Goal: Contribute content: Contribute content

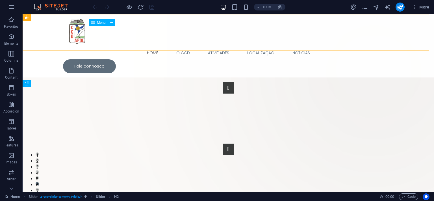
click at [171, 46] on nav "Home O CCD Atividades Localização Noticias" at bounding box center [228, 52] width 331 height 13
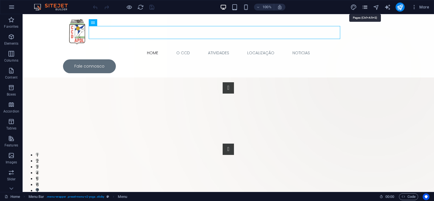
click at [369, 8] on icon "pages" at bounding box center [365, 7] width 7 height 7
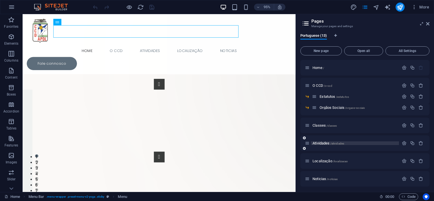
click at [341, 144] on span "/atividades" at bounding box center [338, 143] width 14 height 3
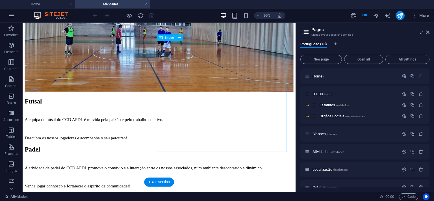
scroll to position [836, 0]
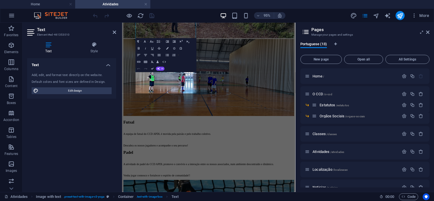
scroll to position [921, 0]
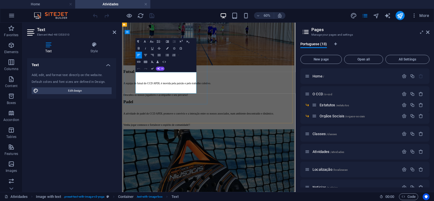
drag, startPoint x: 189, startPoint y: 115, endPoint x: 224, endPoint y: 122, distance: 35.6
click at [403, 16] on icon "publish" at bounding box center [400, 15] width 7 height 7
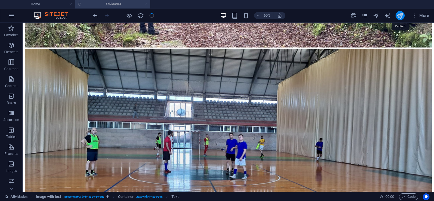
scroll to position [880, 0]
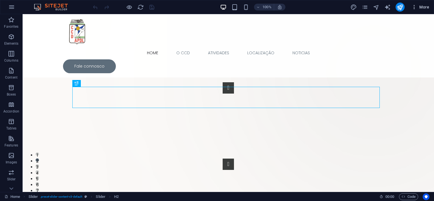
click at [414, 7] on icon "button" at bounding box center [415, 7] width 6 height 6
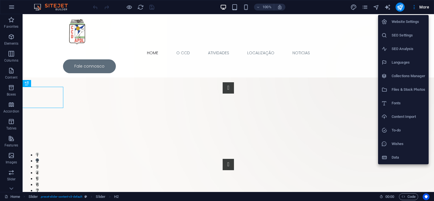
click at [407, 77] on h6 "Collections Manager" at bounding box center [409, 76] width 34 height 7
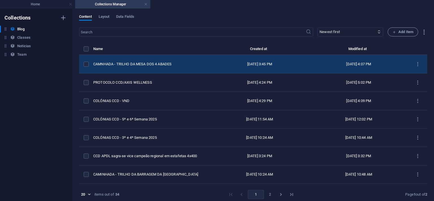
click at [221, 66] on div "[DATE] 3:45 PM" at bounding box center [260, 64] width 90 height 5
select select "Caminhadas"
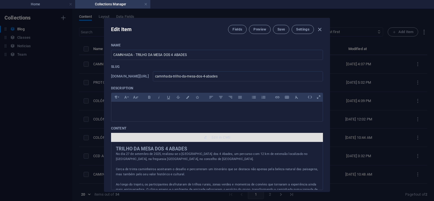
click at [217, 140] on span "Edit in CMS" at bounding box center [221, 137] width 19 height 5
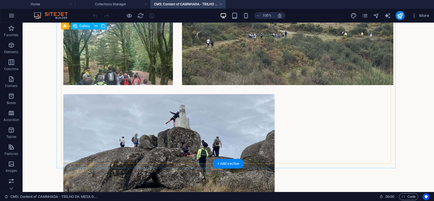
scroll to position [353, 0]
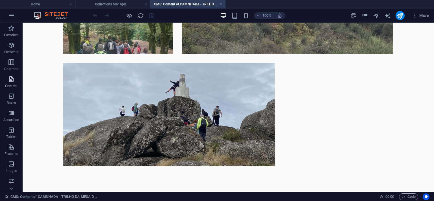
click at [11, 80] on icon "button" at bounding box center [11, 79] width 7 height 7
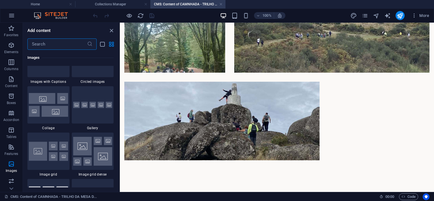
scroll to position [2873, 0]
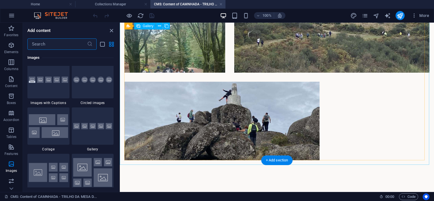
click at [340, 145] on div at bounding box center [277, 33] width 315 height 263
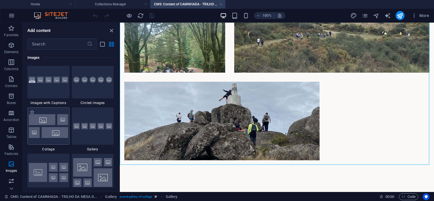
click at [44, 134] on img at bounding box center [48, 125] width 39 height 23
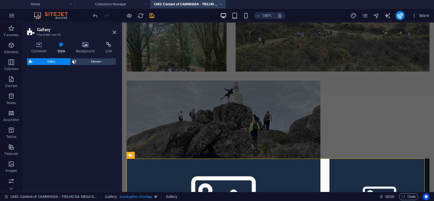
select select "rem"
select select "preset-gallery-v3-collage"
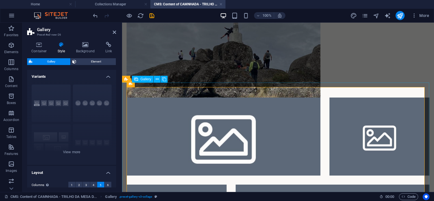
scroll to position [346, 0]
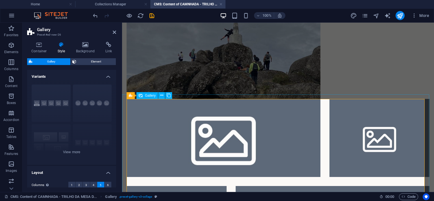
click at [249, 133] on li at bounding box center [224, 138] width 194 height 78
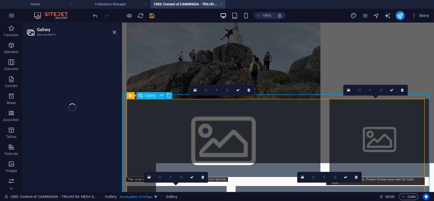
select select "4"
select select "px"
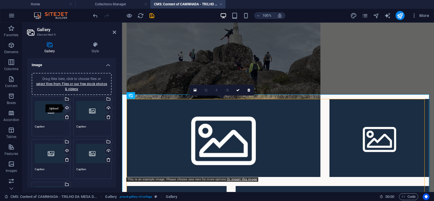
click at [65, 109] on div "Upload" at bounding box center [67, 108] width 8 height 8
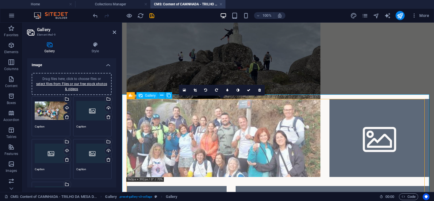
click at [190, 134] on li at bounding box center [224, 138] width 194 height 78
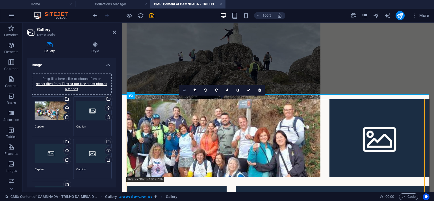
click at [184, 90] on icon at bounding box center [184, 90] width 3 height 4
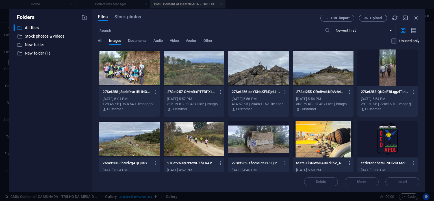
click at [174, 5] on div "Folders ​ All files All files ​ Stock photos & videos Stock photos & videos ​ N…" at bounding box center [217, 100] width 434 height 201
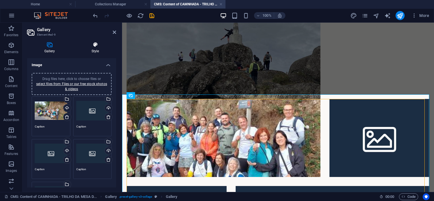
click at [92, 52] on h4 "Style" at bounding box center [95, 48] width 42 height 12
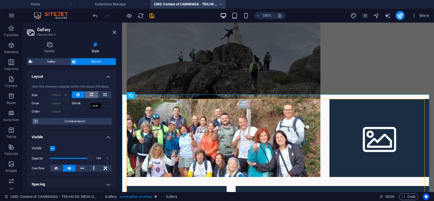
click at [91, 97] on button at bounding box center [92, 94] width 14 height 7
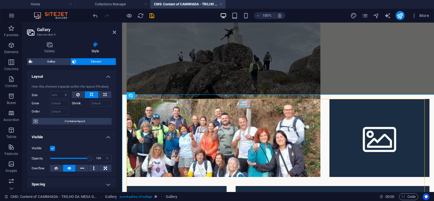
click at [91, 97] on button at bounding box center [92, 94] width 14 height 7
click at [99, 98] on button at bounding box center [105, 94] width 13 height 7
type input "100"
select select "%"
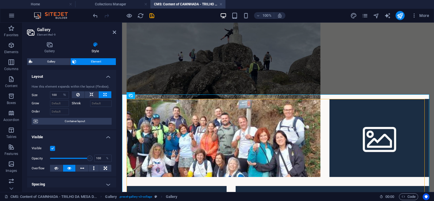
click at [99, 98] on button at bounding box center [105, 94] width 13 height 7
click at [58, 98] on input "100" at bounding box center [59, 95] width 18 height 7
drag, startPoint x: 58, startPoint y: 100, endPoint x: 48, endPoint y: 100, distance: 10.2
click at [50, 98] on input "100" at bounding box center [59, 95] width 18 height 7
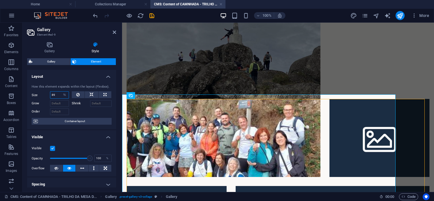
drag, startPoint x: 57, startPoint y: 98, endPoint x: 45, endPoint y: 99, distance: 11.4
click at [50, 98] on input "89" at bounding box center [59, 95] width 18 height 7
type input "100"
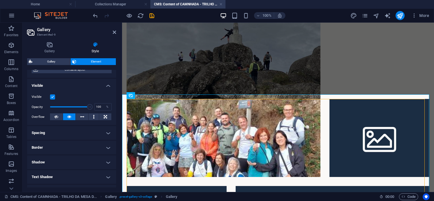
scroll to position [78, 0]
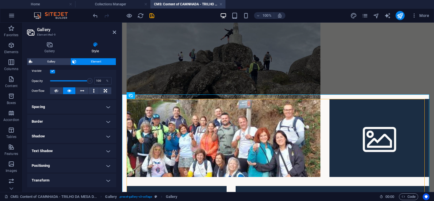
click at [75, 108] on h4 "Spacing" at bounding box center [71, 107] width 89 height 14
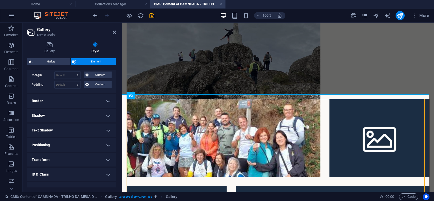
scroll to position [129, 0]
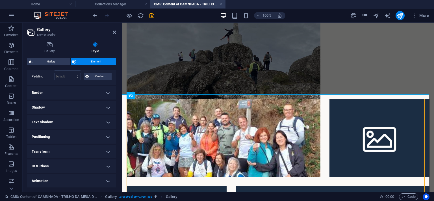
click at [74, 114] on h4 "Shadow" at bounding box center [71, 108] width 89 height 14
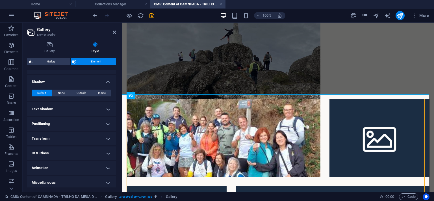
scroll to position [161, 0]
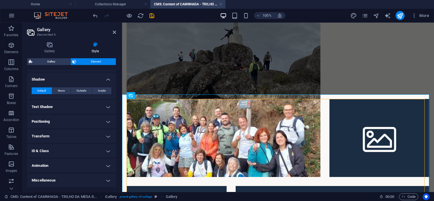
click at [75, 117] on h4 "Positioning" at bounding box center [71, 122] width 89 height 14
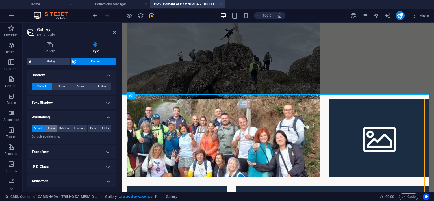
click at [52, 132] on span "Static" at bounding box center [51, 128] width 7 height 7
click at [59, 132] on span "Relative" at bounding box center [63, 128] width 9 height 7
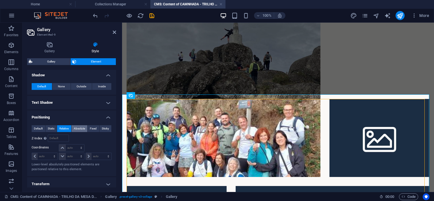
click at [74, 132] on span "Absolute" at bounding box center [79, 128] width 11 height 7
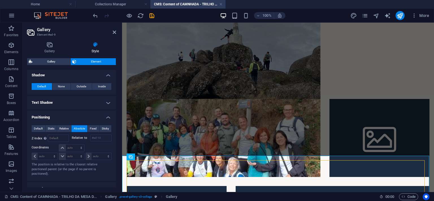
scroll to position [284, 0]
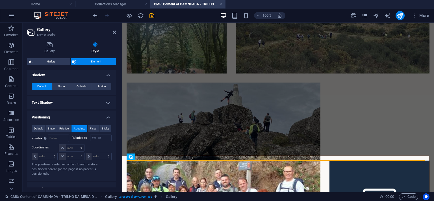
click at [74, 132] on span "Absolute" at bounding box center [79, 128] width 11 height 7
click at [41, 132] on span "Default" at bounding box center [38, 128] width 9 height 7
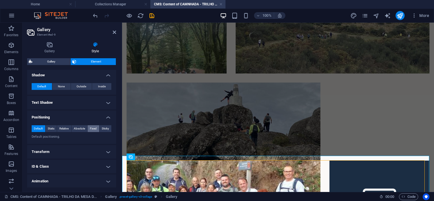
click at [91, 132] on span "Fixed" at bounding box center [93, 128] width 7 height 7
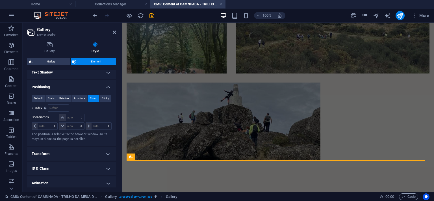
scroll to position [213, 0]
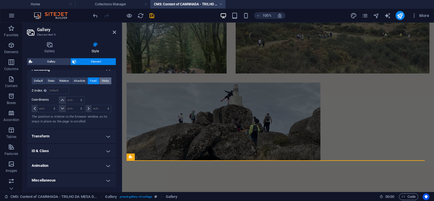
click at [105, 81] on button "Sticky" at bounding box center [106, 81] width 12 height 7
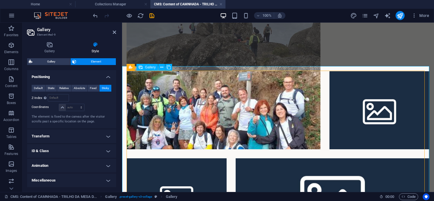
scroll to position [374, 0]
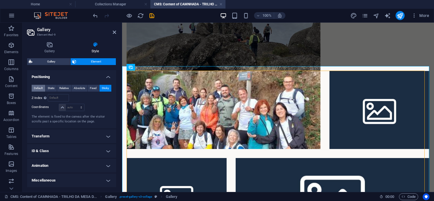
click at [38, 89] on span "Default" at bounding box center [38, 88] width 9 height 7
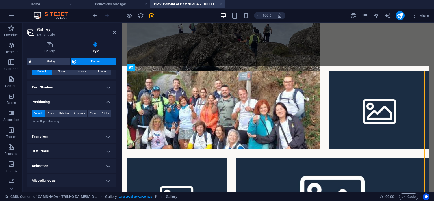
scroll to position [180, 0]
click at [79, 136] on h4 "Transform" at bounding box center [71, 137] width 89 height 14
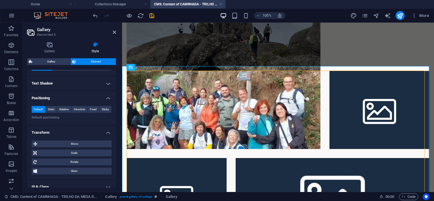
scroll to position [206, 0]
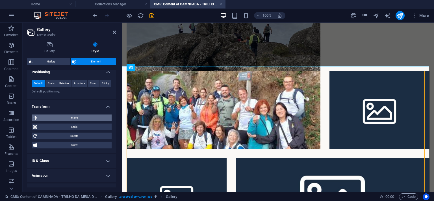
click at [74, 120] on span "Move" at bounding box center [74, 118] width 71 height 7
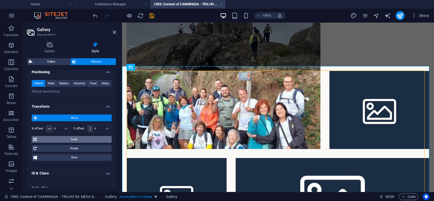
click at [78, 143] on span "Scale" at bounding box center [74, 139] width 72 height 7
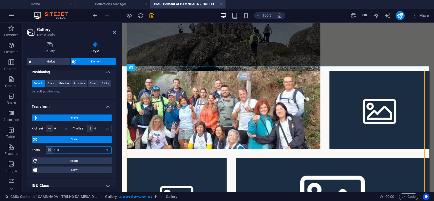
drag, startPoint x: 92, startPoint y: 155, endPoint x: 48, endPoint y: 151, distance: 44.9
click at [53, 151] on input "100" at bounding box center [82, 150] width 59 height 7
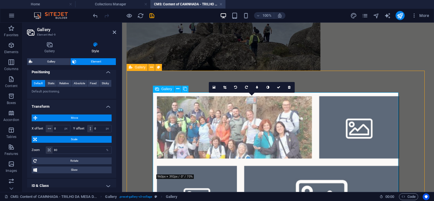
click at [198, 128] on li at bounding box center [234, 127] width 155 height 63
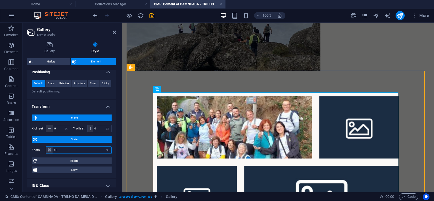
drag, startPoint x: 68, startPoint y: 153, endPoint x: 46, endPoint y: 153, distance: 22.9
click at [53, 153] on input "80" at bounding box center [82, 150] width 59 height 7
type input "100"
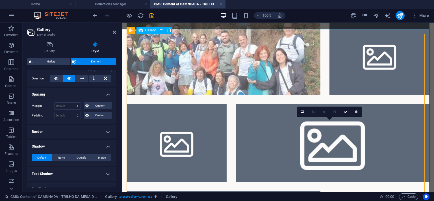
scroll to position [433, 0]
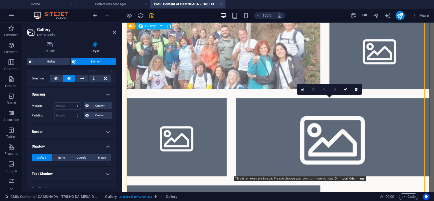
click at [303, 147] on li at bounding box center [333, 137] width 194 height 78
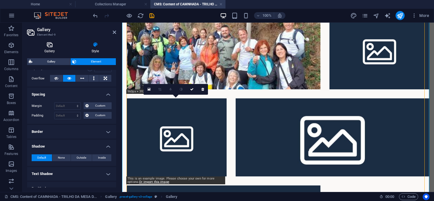
click at [54, 51] on h4 "Gallery" at bounding box center [50, 48] width 47 height 12
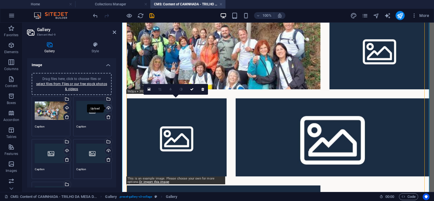
click at [105, 108] on div "Upload" at bounding box center [108, 108] width 8 height 8
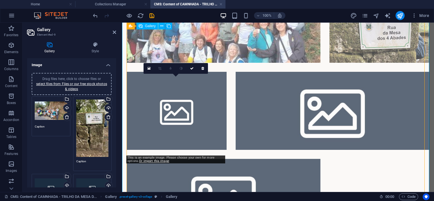
scroll to position [463, 0]
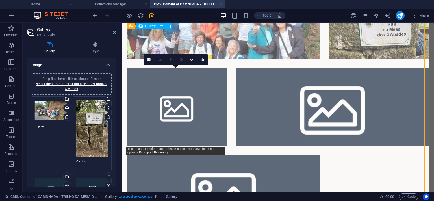
click at [199, 108] on li at bounding box center [177, 107] width 100 height 78
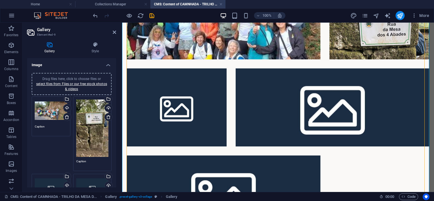
scroll to position [26, 0]
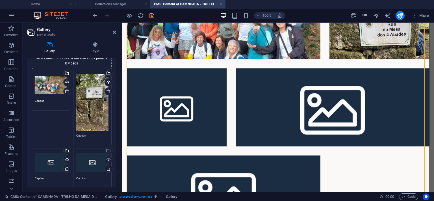
click at [44, 85] on div "Drag files here, click to choose files or select files from Files or our free s…" at bounding box center [51, 85] width 33 height 23
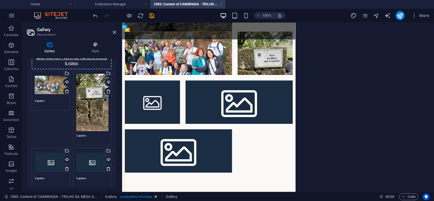
scroll to position [389, 0]
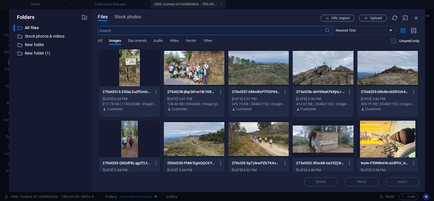
click at [177, 4] on div "Folders ​ All files All files ​ Stock photos & videos Stock photos & videos ​ N…" at bounding box center [217, 100] width 434 height 201
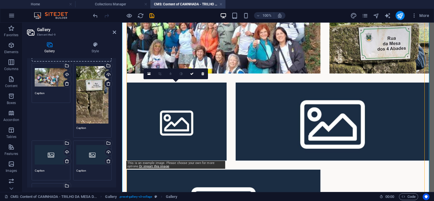
scroll to position [59, 0]
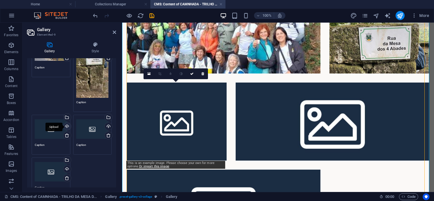
click at [65, 124] on div "Upload" at bounding box center [67, 127] width 8 height 8
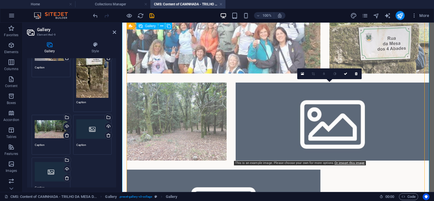
click at [329, 114] on li at bounding box center [333, 122] width 194 height 78
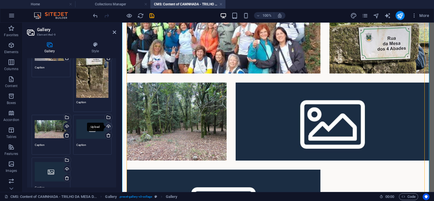
click at [104, 123] on div "Upload" at bounding box center [108, 127] width 8 height 8
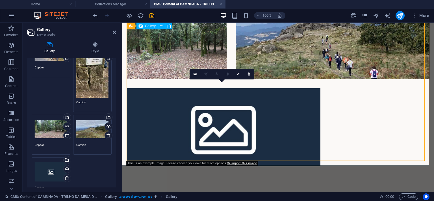
scroll to position [536, 0]
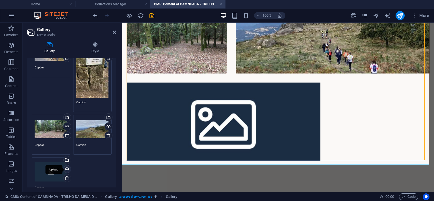
click at [66, 165] on div "Upload" at bounding box center [67, 169] width 8 height 8
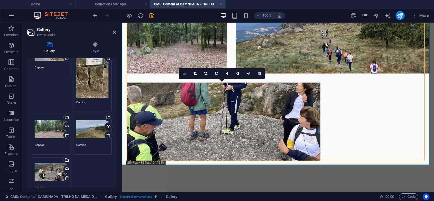
click at [185, 73] on icon at bounding box center [184, 74] width 3 height 4
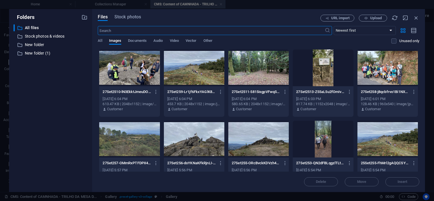
click at [174, 3] on div "Folders ​ All files All files ​ Stock photos & videos Stock photos & videos ​ N…" at bounding box center [217, 100] width 434 height 201
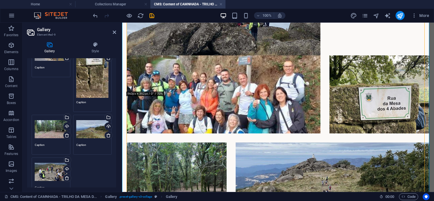
scroll to position [536, 0]
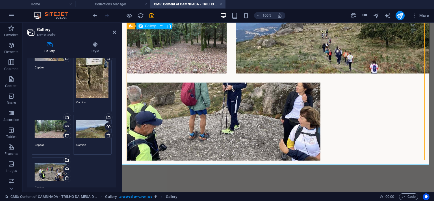
click at [213, 111] on li at bounding box center [224, 122] width 194 height 78
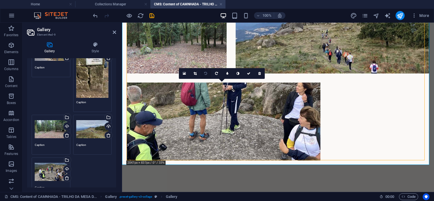
click at [207, 74] on icon at bounding box center [206, 73] width 3 height 3
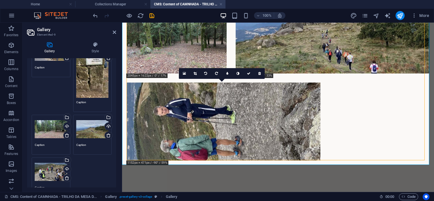
click at [207, 74] on icon at bounding box center [206, 73] width 3 height 3
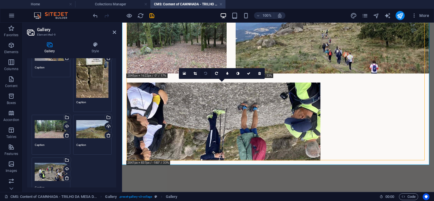
click at [208, 74] on link at bounding box center [206, 73] width 11 height 11
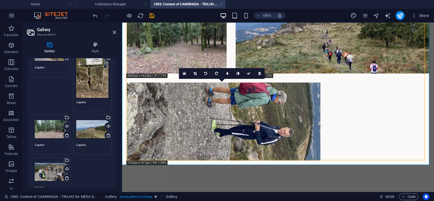
click at [208, 74] on link at bounding box center [206, 73] width 11 height 11
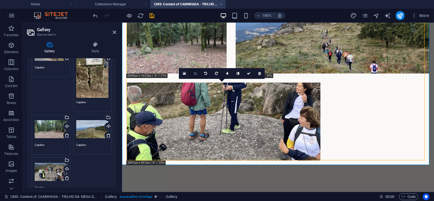
click at [196, 74] on icon at bounding box center [195, 73] width 3 height 3
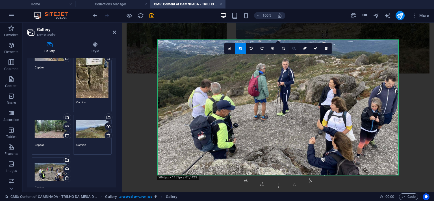
click at [294, 47] on icon at bounding box center [294, 48] width 3 height 3
click at [296, 46] on link at bounding box center [294, 48] width 11 height 11
click at [274, 48] on icon at bounding box center [273, 48] width 3 height 3
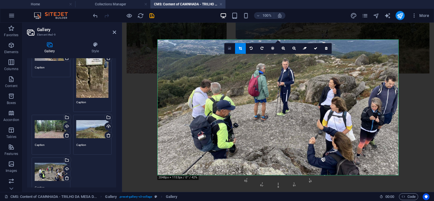
click at [233, 52] on link at bounding box center [230, 48] width 11 height 11
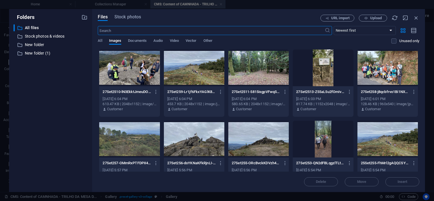
scroll to position [389, 0]
click at [130, 16] on span "Stock photos" at bounding box center [128, 17] width 27 height 7
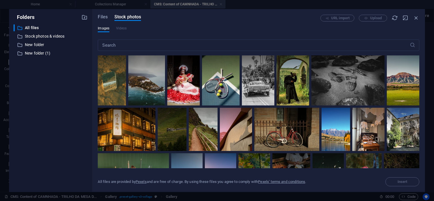
click at [98, 15] on div "Files Stock photos URL import Upload Images Videos ​ All files are provided by …" at bounding box center [258, 100] width 333 height 183
click at [102, 18] on span "Files" at bounding box center [103, 17] width 10 height 7
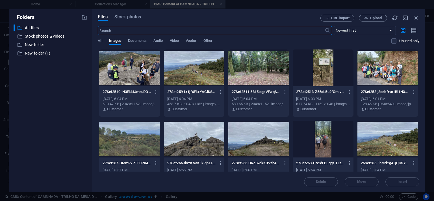
click at [179, 6] on div "Folders ​ All files All files ​ Stock photos & videos Stock photos & videos ​ N…" at bounding box center [217, 100] width 434 height 201
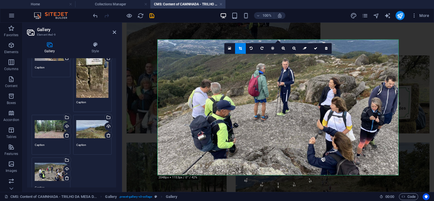
click at [269, 101] on div at bounding box center [278, 107] width 241 height 135
click at [294, 51] on link at bounding box center [294, 48] width 11 height 11
click at [272, 49] on icon at bounding box center [273, 48] width 3 height 3
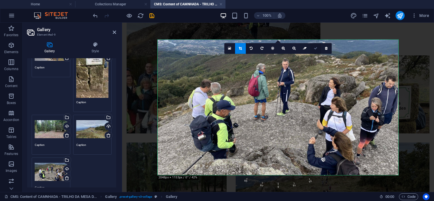
click at [317, 51] on link at bounding box center [316, 48] width 11 height 11
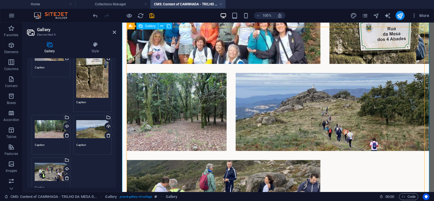
scroll to position [387, 0]
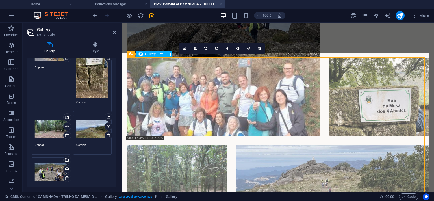
click at [227, 90] on li at bounding box center [224, 97] width 194 height 78
click at [220, 88] on li at bounding box center [224, 97] width 194 height 78
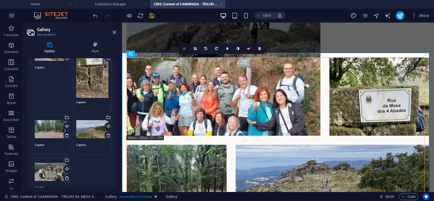
click at [187, 49] on link at bounding box center [184, 48] width 11 height 11
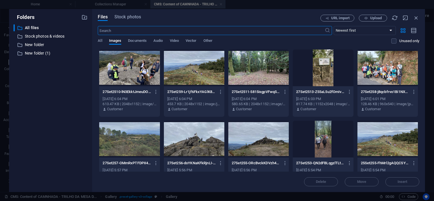
click at [162, 9] on div "Folders ​ All files All files ​ Stock photos & videos Stock photos & videos ​ N…" at bounding box center [217, 100] width 434 height 201
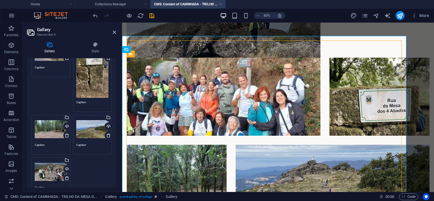
click at [171, 6] on h4 "CMS: Content of CAMNHADA - TRILHO DA MESA D..." at bounding box center [187, 4] width 75 height 6
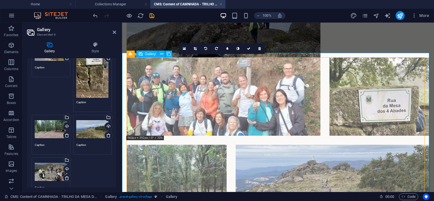
click at [211, 92] on li at bounding box center [224, 97] width 194 height 78
click at [191, 84] on li at bounding box center [224, 97] width 194 height 78
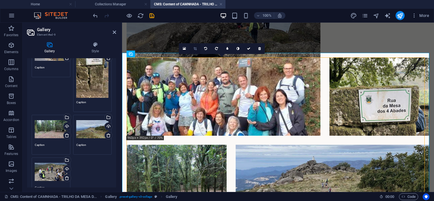
click at [197, 50] on icon at bounding box center [195, 48] width 3 height 3
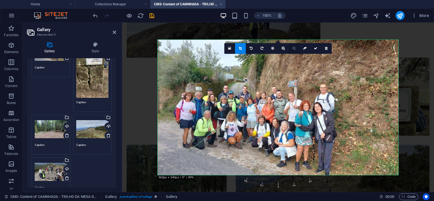
click at [295, 48] on icon at bounding box center [294, 48] width 3 height 3
click at [315, 48] on icon at bounding box center [315, 48] width 3 height 3
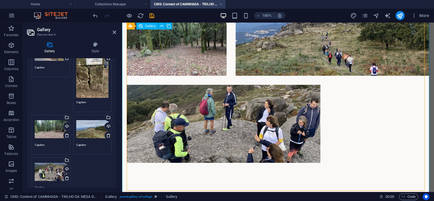
scroll to position [536, 0]
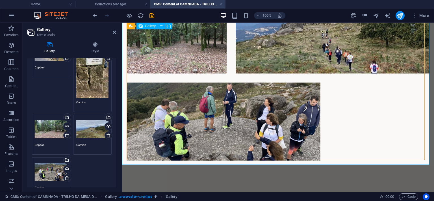
click at [358, 132] on div at bounding box center [278, 34] width 312 height 261
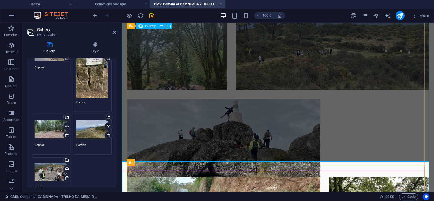
scroll to position [238, 0]
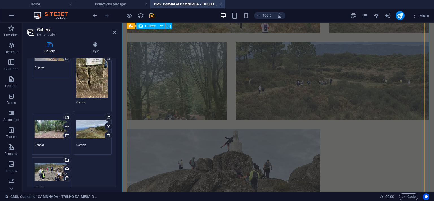
click at [187, 88] on li at bounding box center [177, 81] width 100 height 78
select select "4"
select select "px"
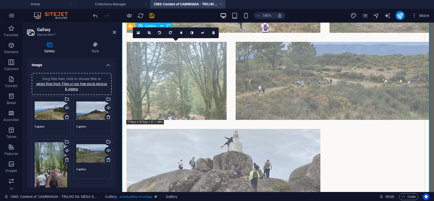
click at [188, 86] on li at bounding box center [177, 81] width 100 height 78
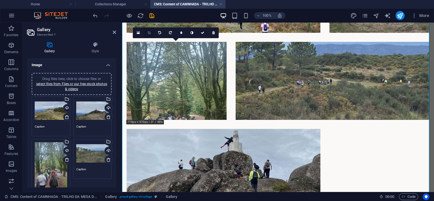
click at [150, 33] on icon at bounding box center [149, 32] width 3 height 3
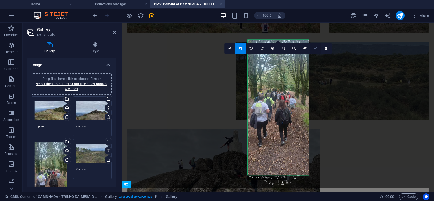
click at [315, 49] on icon at bounding box center [315, 48] width 3 height 3
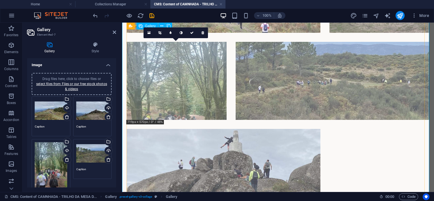
click at [194, 83] on li at bounding box center [177, 81] width 100 height 78
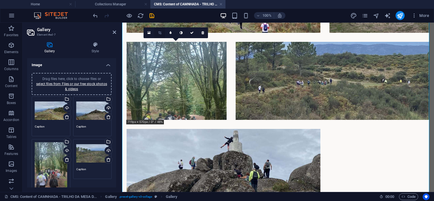
click at [157, 33] on link at bounding box center [159, 32] width 11 height 11
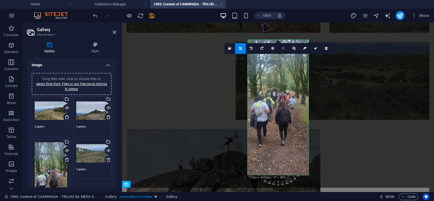
click at [285, 49] on icon at bounding box center [283, 48] width 3 height 3
click at [315, 48] on icon at bounding box center [315, 48] width 3 height 3
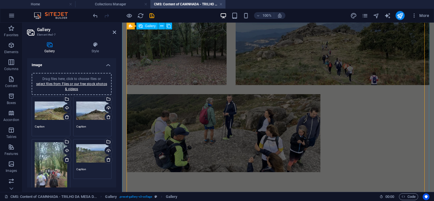
scroll to position [536, 0]
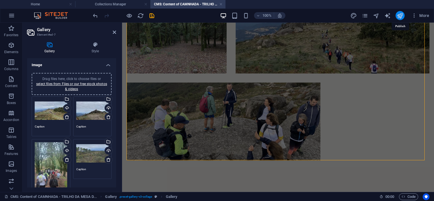
click at [400, 12] on icon "publish" at bounding box center [400, 15] width 7 height 7
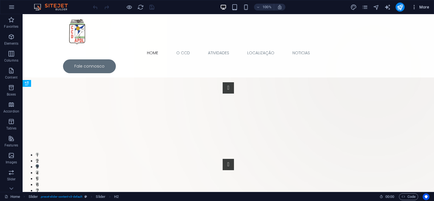
click at [416, 7] on icon "button" at bounding box center [415, 7] width 6 height 6
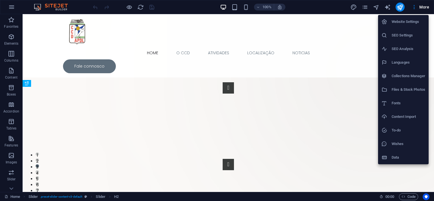
click at [415, 78] on h6 "Collections Manager" at bounding box center [409, 76] width 34 height 7
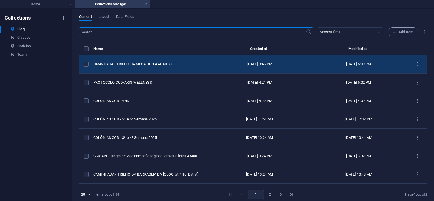
click at [251, 65] on div "Sep 29, 2025 3:45 PM" at bounding box center [260, 64] width 90 height 5
select select "Caminhadas"
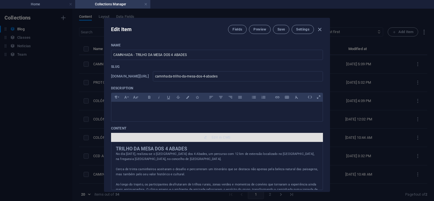
click at [218, 140] on span "Edit in CMS" at bounding box center [221, 137] width 19 height 5
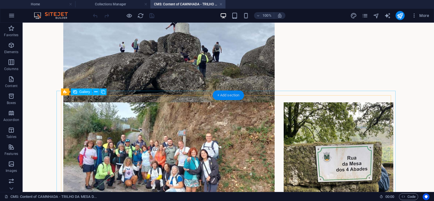
scroll to position [418, 0]
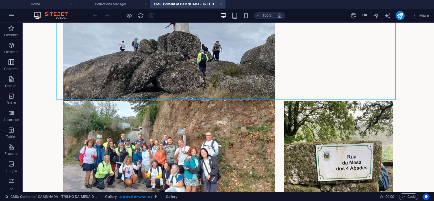
click at [12, 62] on icon "button" at bounding box center [11, 62] width 7 height 7
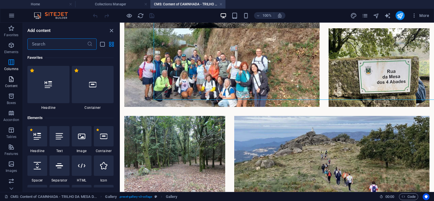
click at [9, 77] on icon "button" at bounding box center [11, 79] width 7 height 7
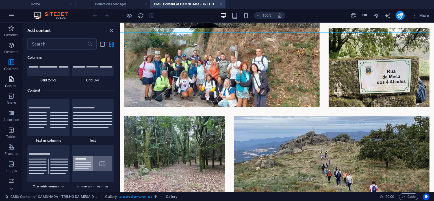
scroll to position [990, 0]
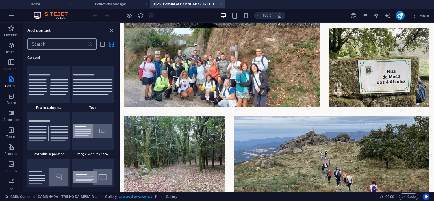
click at [64, 48] on input "text" at bounding box center [57, 43] width 60 height 11
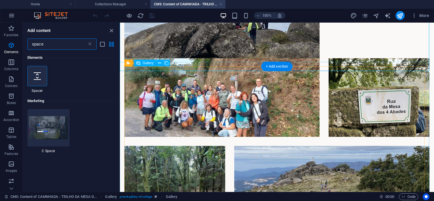
scroll to position [358, 0]
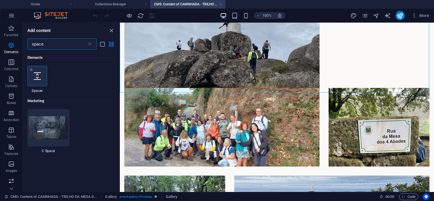
type input "space"
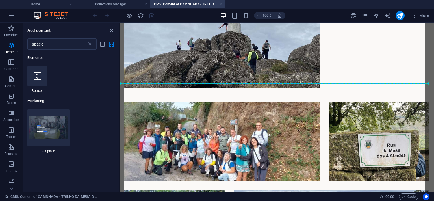
select select "px"
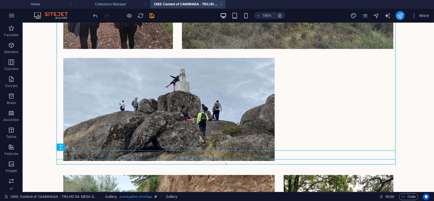
click at [403, 17] on icon "publish" at bounding box center [400, 15] width 7 height 7
